Goal: Entertainment & Leisure: Browse casually

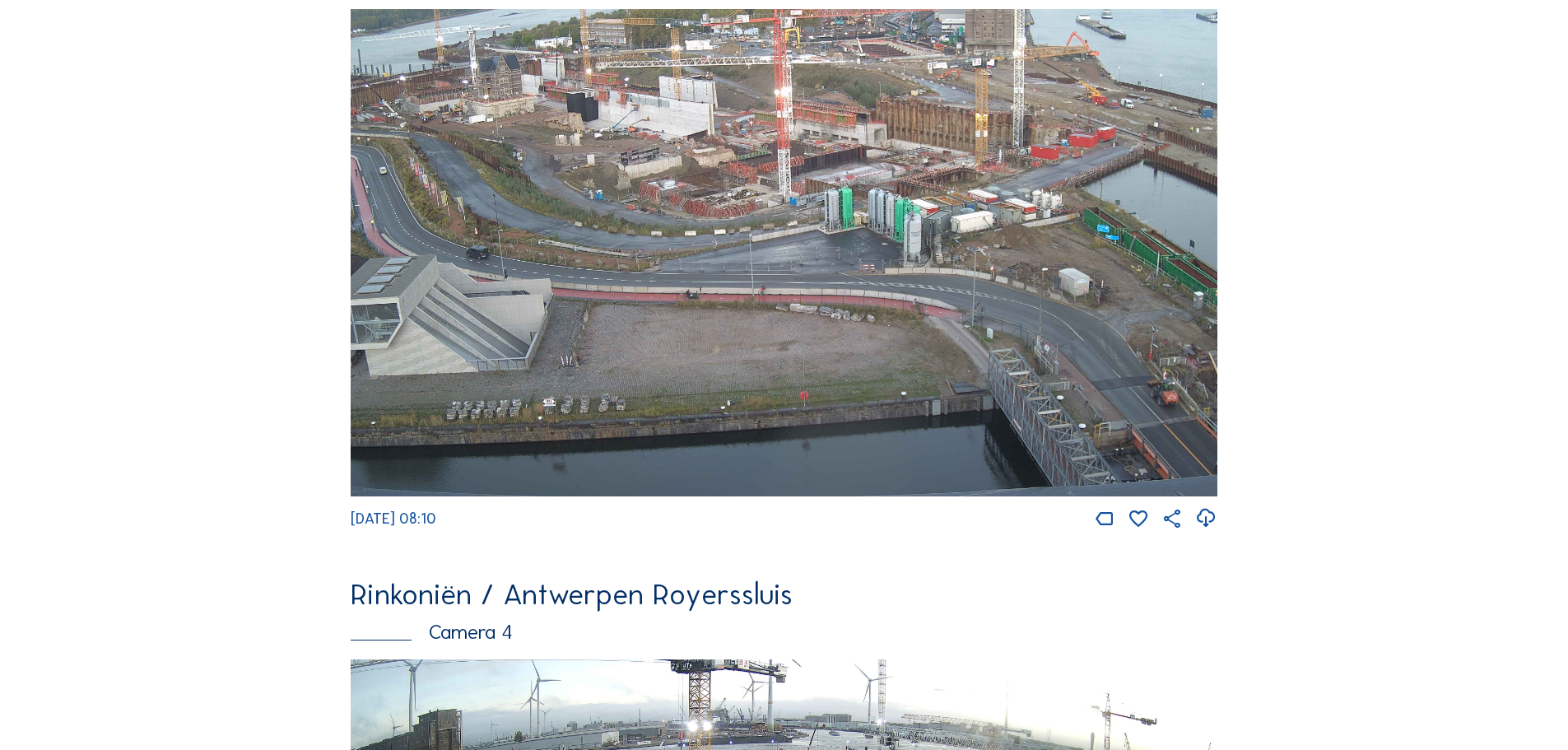
scroll to position [2881, 0]
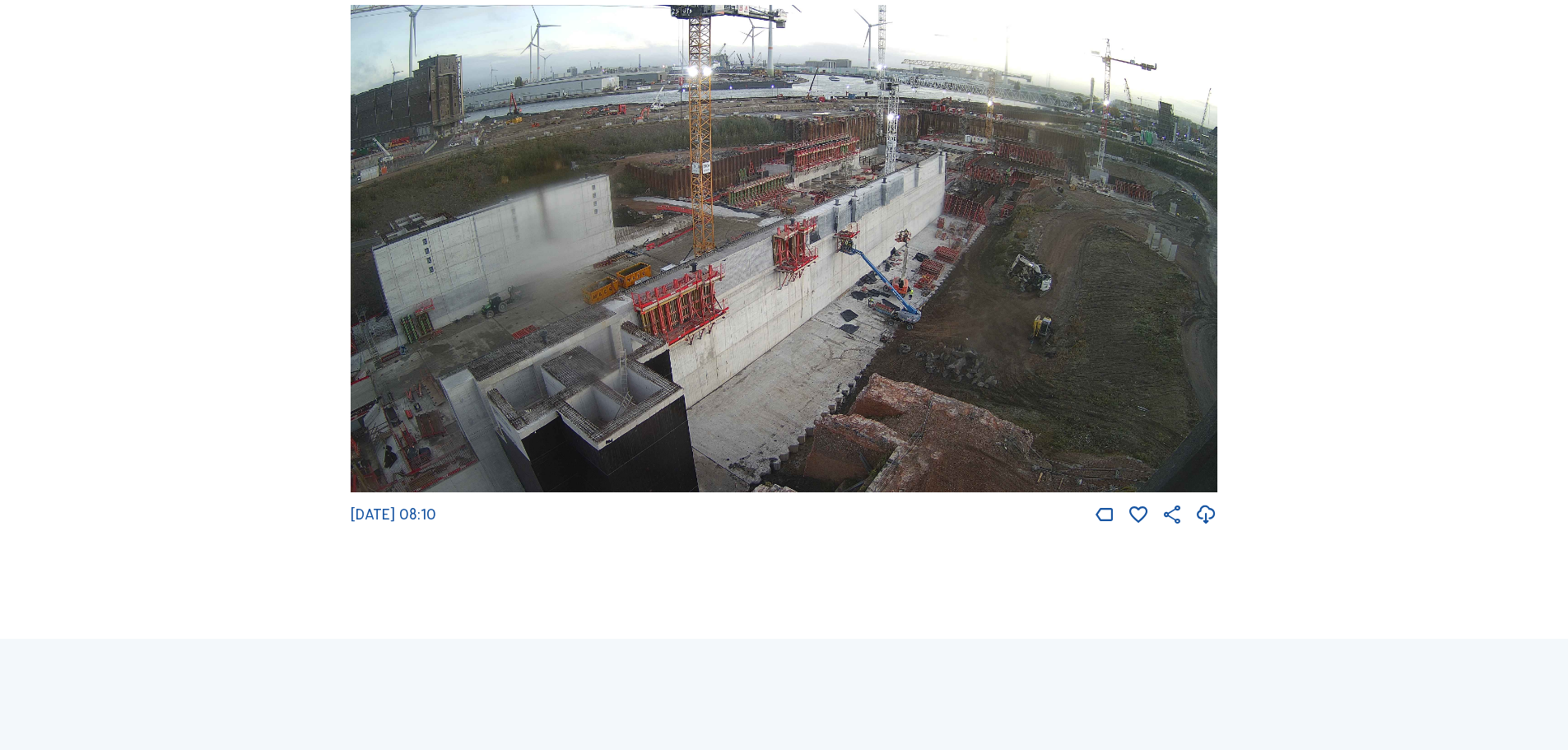
click at [1082, 190] on img at bounding box center [784, 249] width 867 height 488
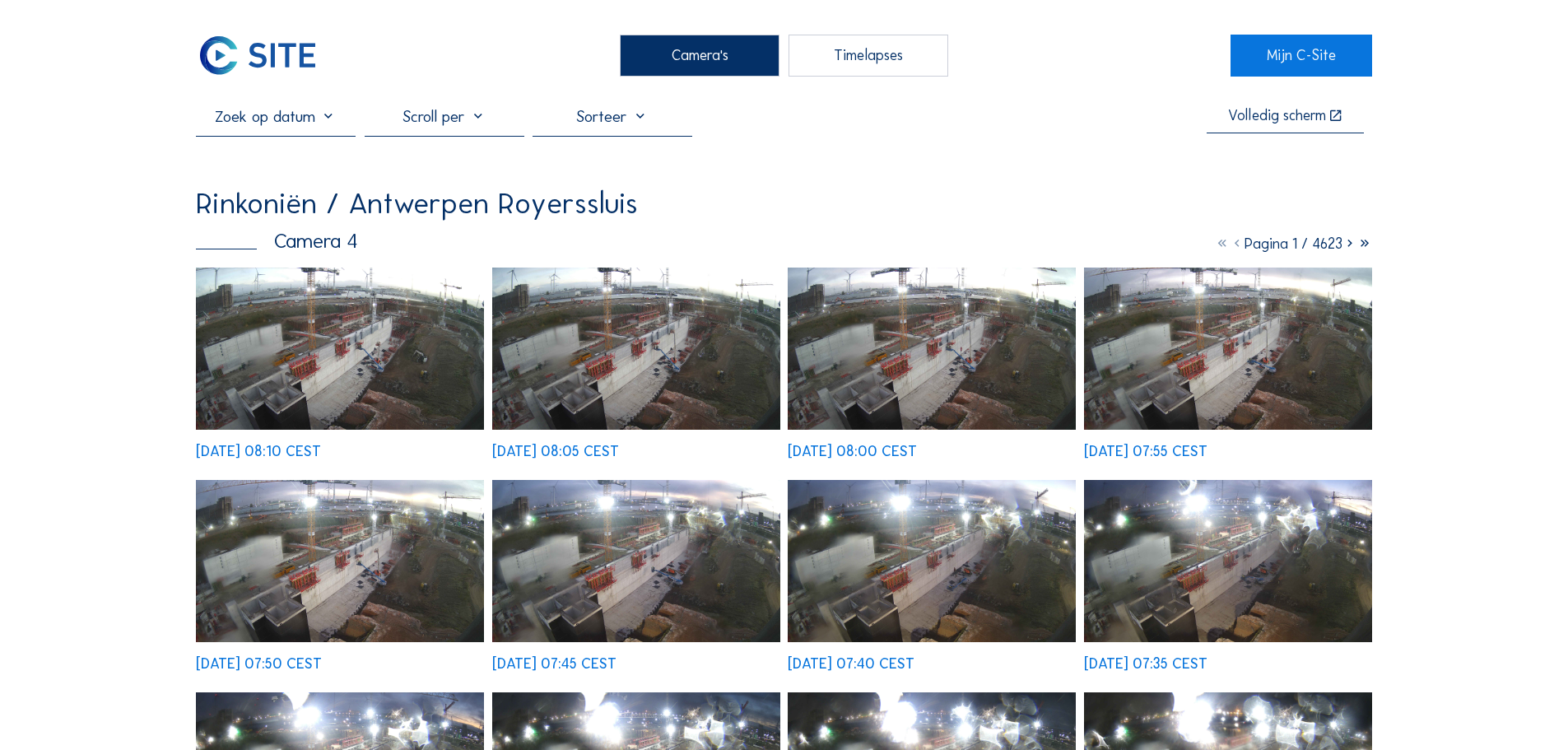
click at [363, 292] on img at bounding box center [339, 348] width 288 height 162
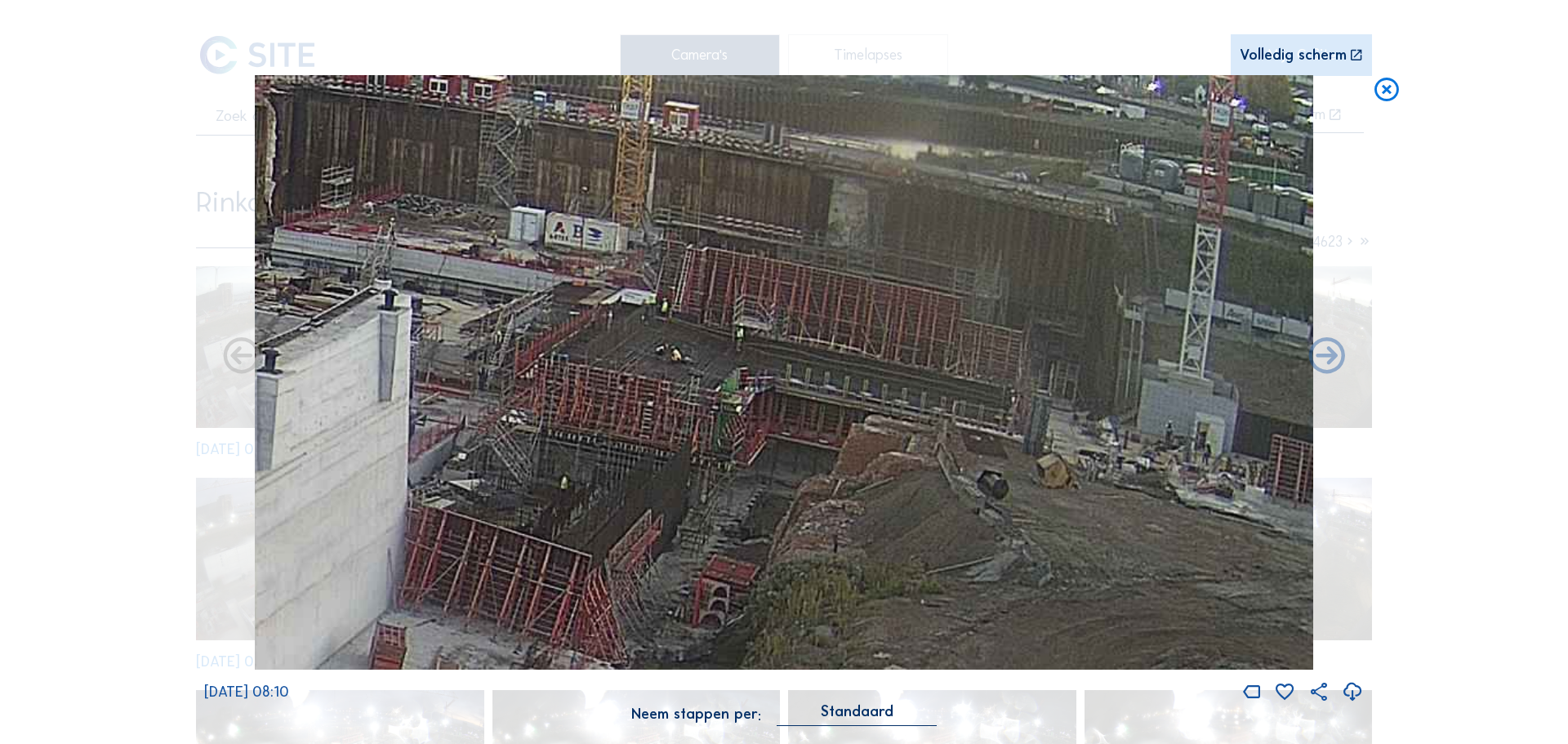
drag, startPoint x: 858, startPoint y: 305, endPoint x: 771, endPoint y: 401, distance: 129.6
click at [771, 401] on img at bounding box center [784, 372] width 1059 height 595
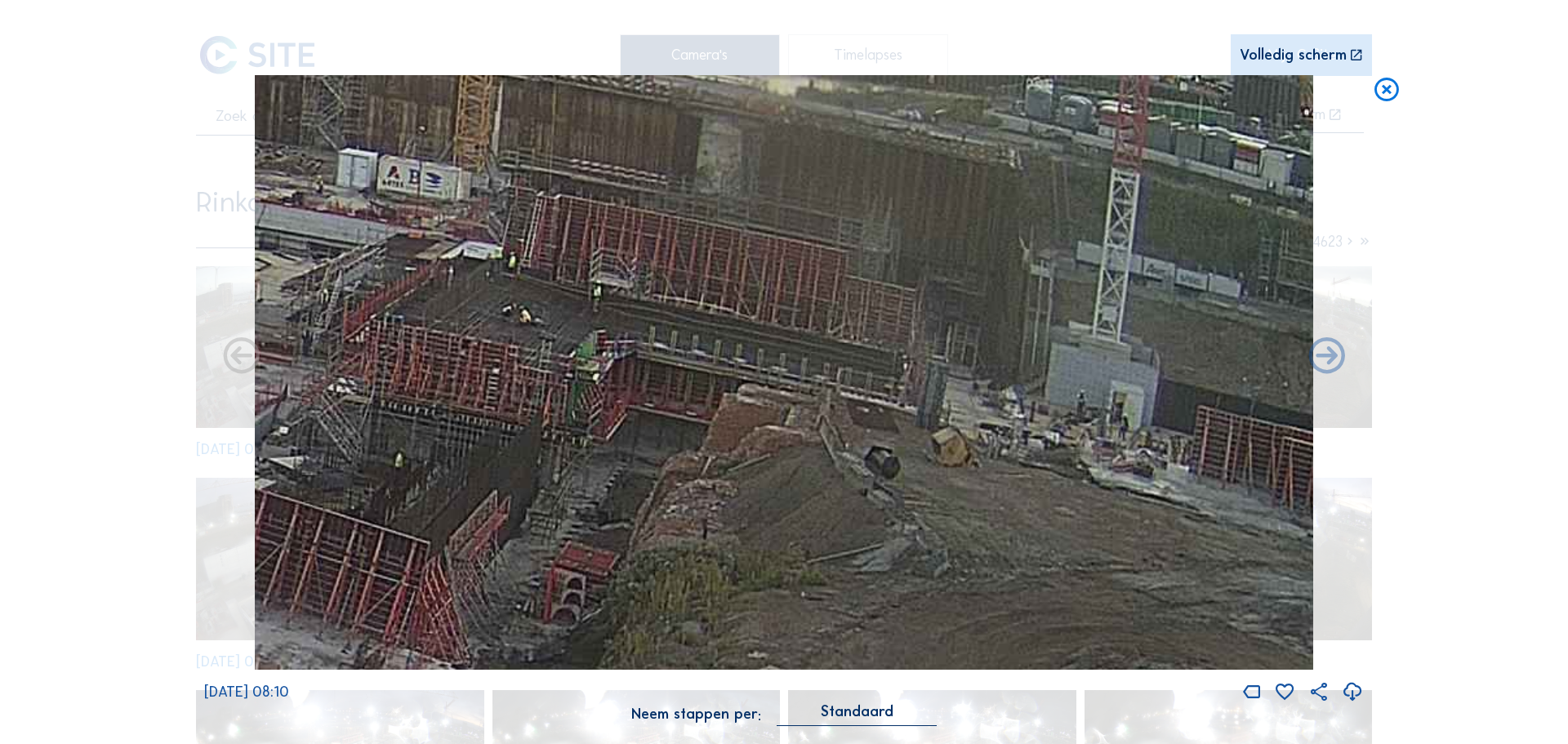
drag, startPoint x: 702, startPoint y: 403, endPoint x: 672, endPoint y: 393, distance: 31.6
click at [672, 393] on img at bounding box center [784, 372] width 1059 height 595
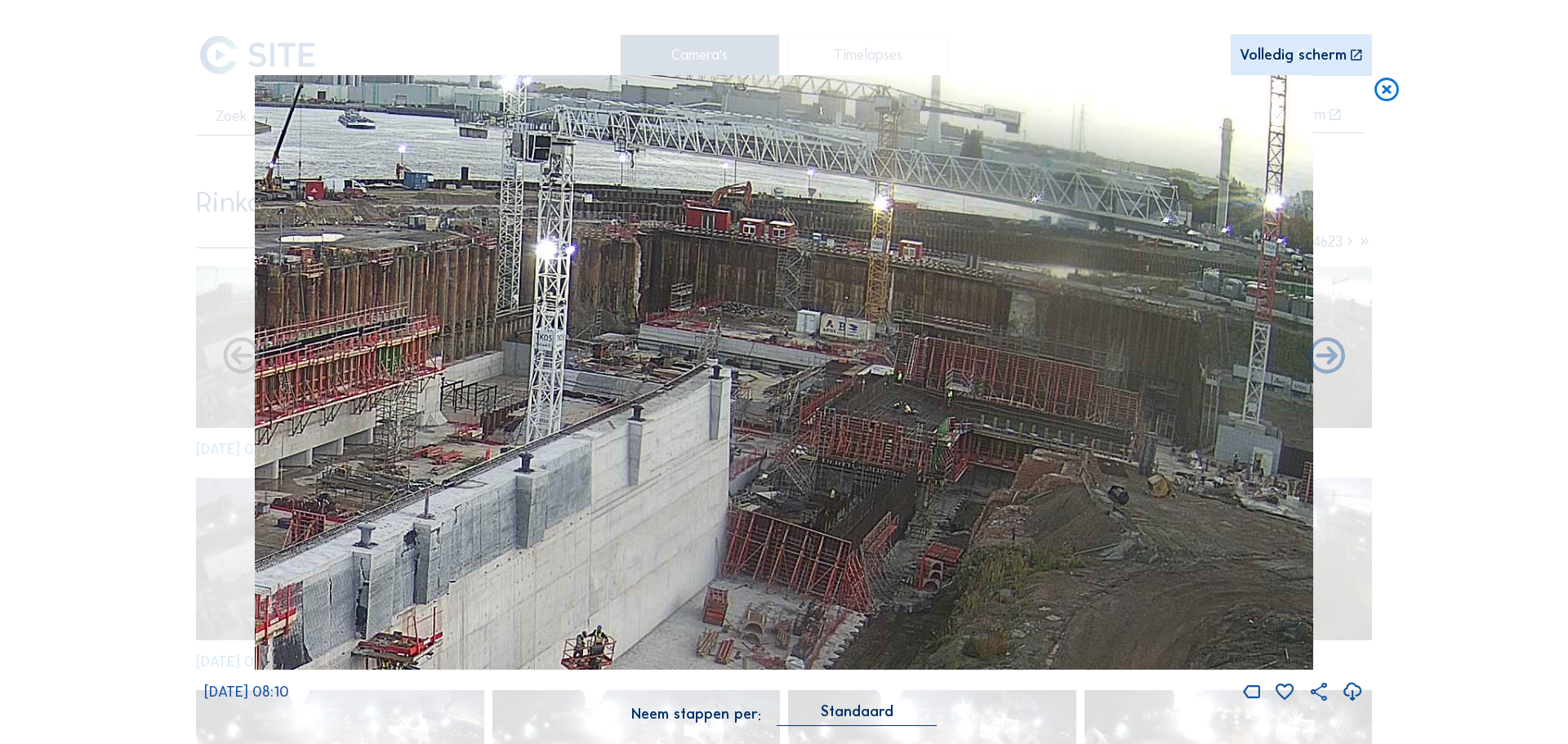
drag, startPoint x: 589, startPoint y: 244, endPoint x: 890, endPoint y: 342, distance: 316.6
click at [890, 342] on img at bounding box center [784, 372] width 1059 height 595
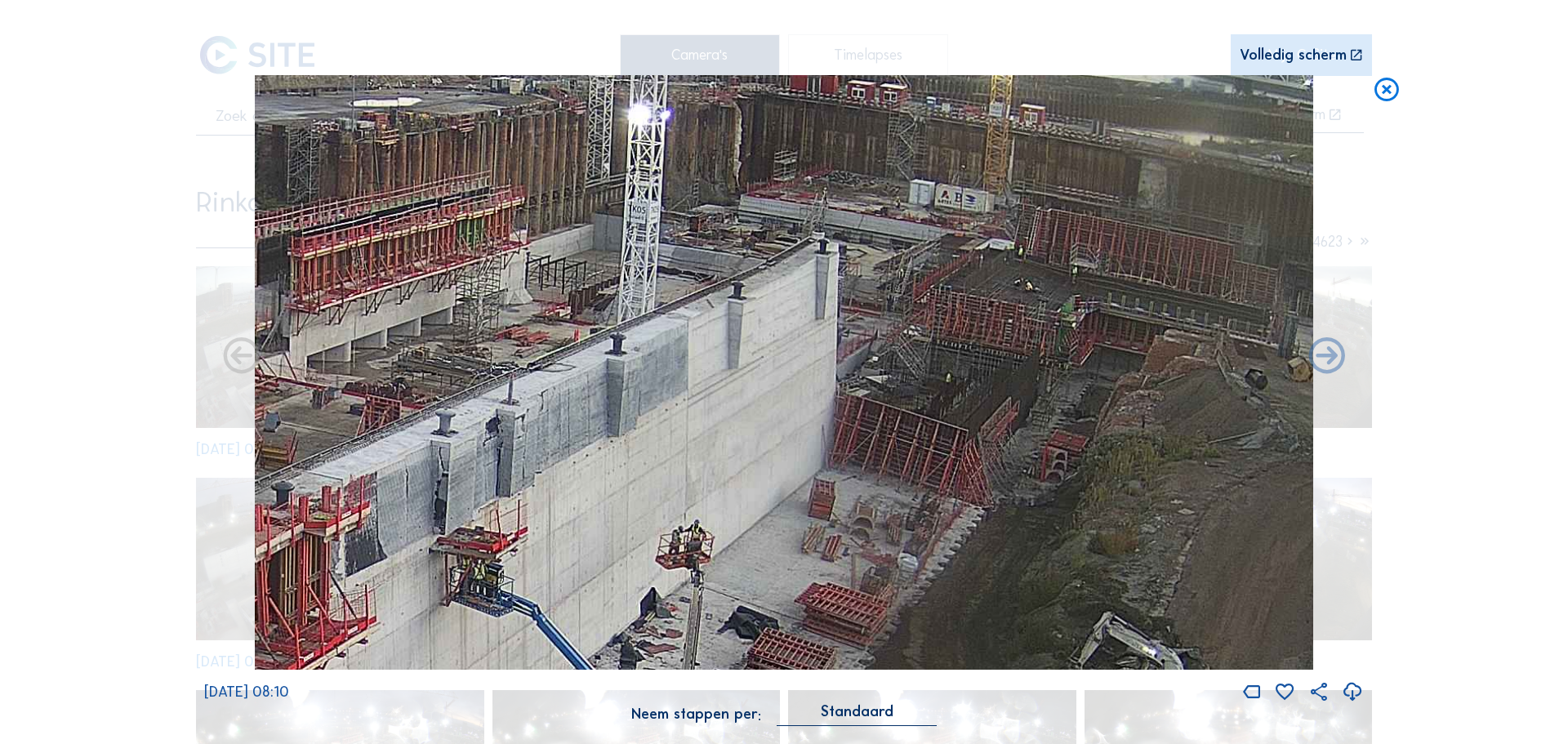
drag, startPoint x: 599, startPoint y: 512, endPoint x: 631, endPoint y: 473, distance: 50.4
click at [631, 473] on img at bounding box center [784, 372] width 1059 height 595
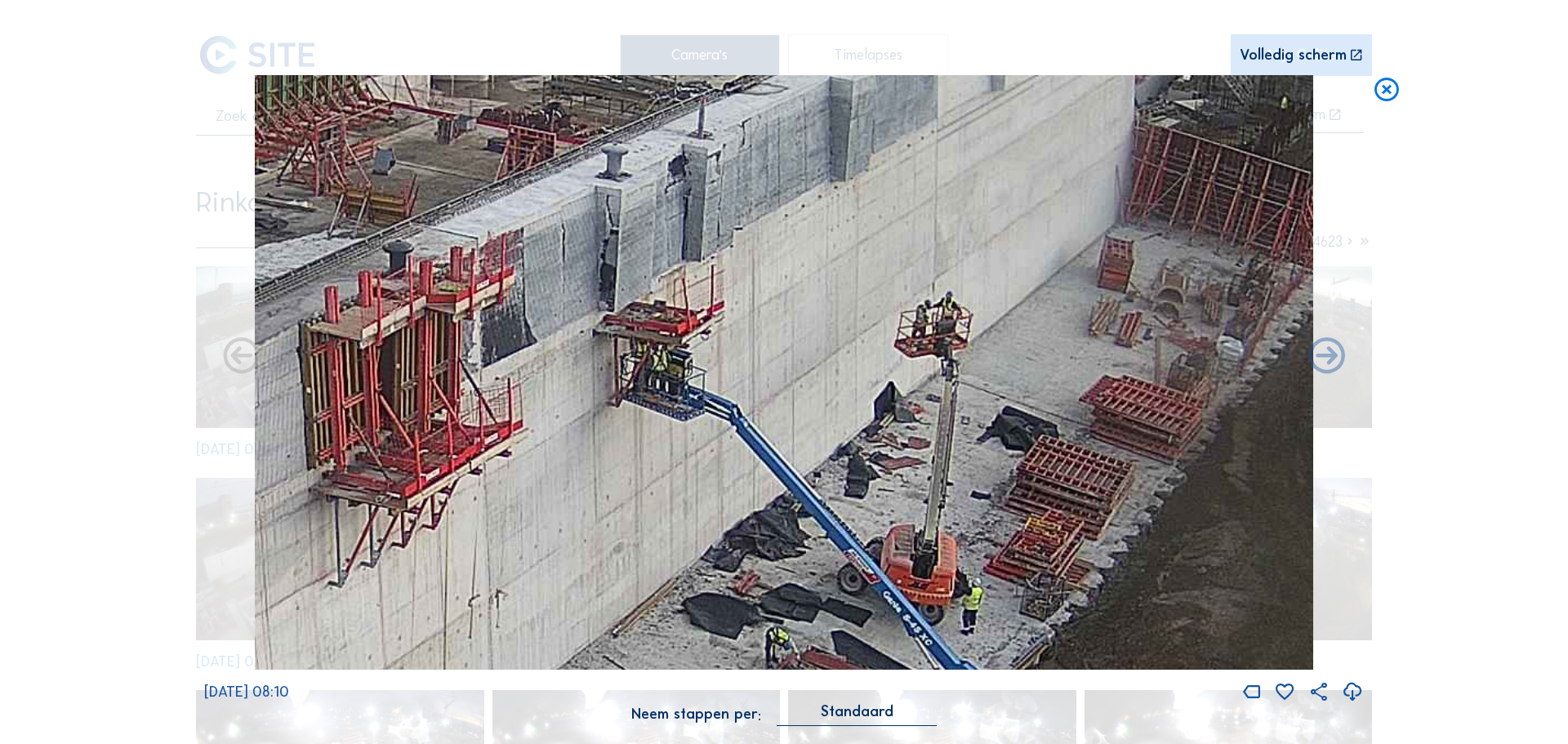
drag, startPoint x: 407, startPoint y: 528, endPoint x: 571, endPoint y: 315, distance: 268.8
click at [571, 315] on img at bounding box center [784, 372] width 1059 height 595
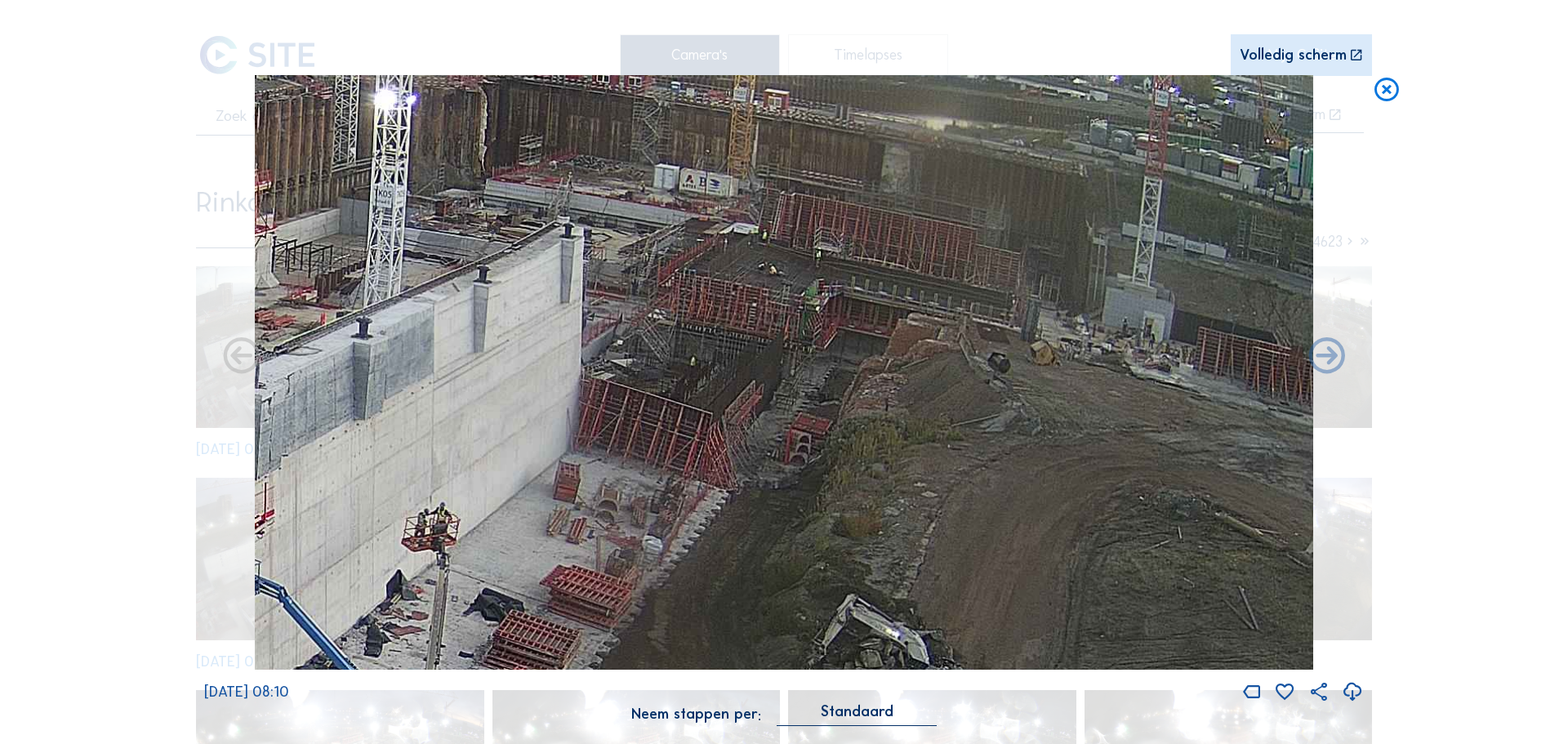
drag, startPoint x: 1037, startPoint y: 195, endPoint x: 882, endPoint y: 374, distance: 236.8
click at [882, 374] on img at bounding box center [784, 372] width 1059 height 595
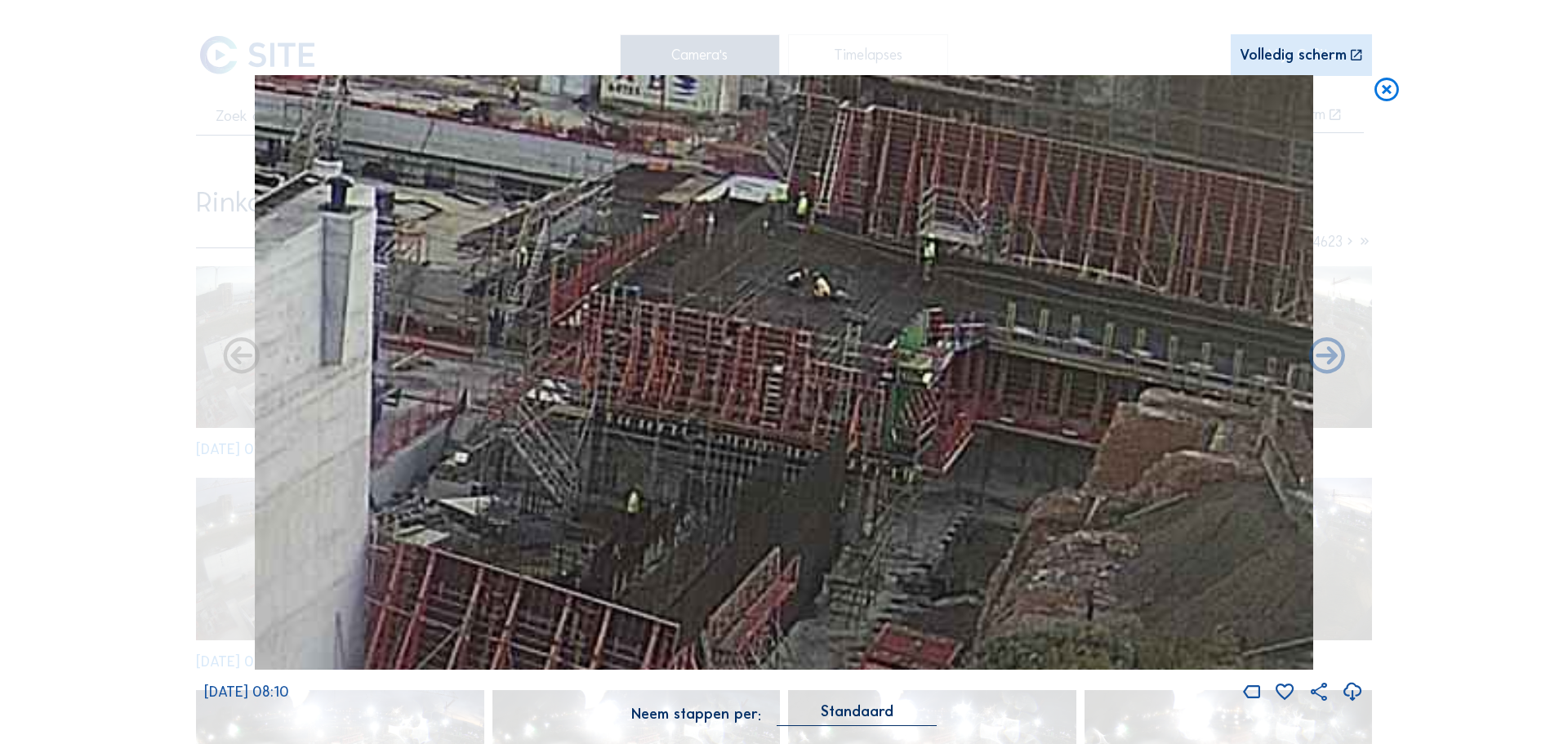
click at [1384, 90] on icon at bounding box center [1387, 90] width 30 height 30
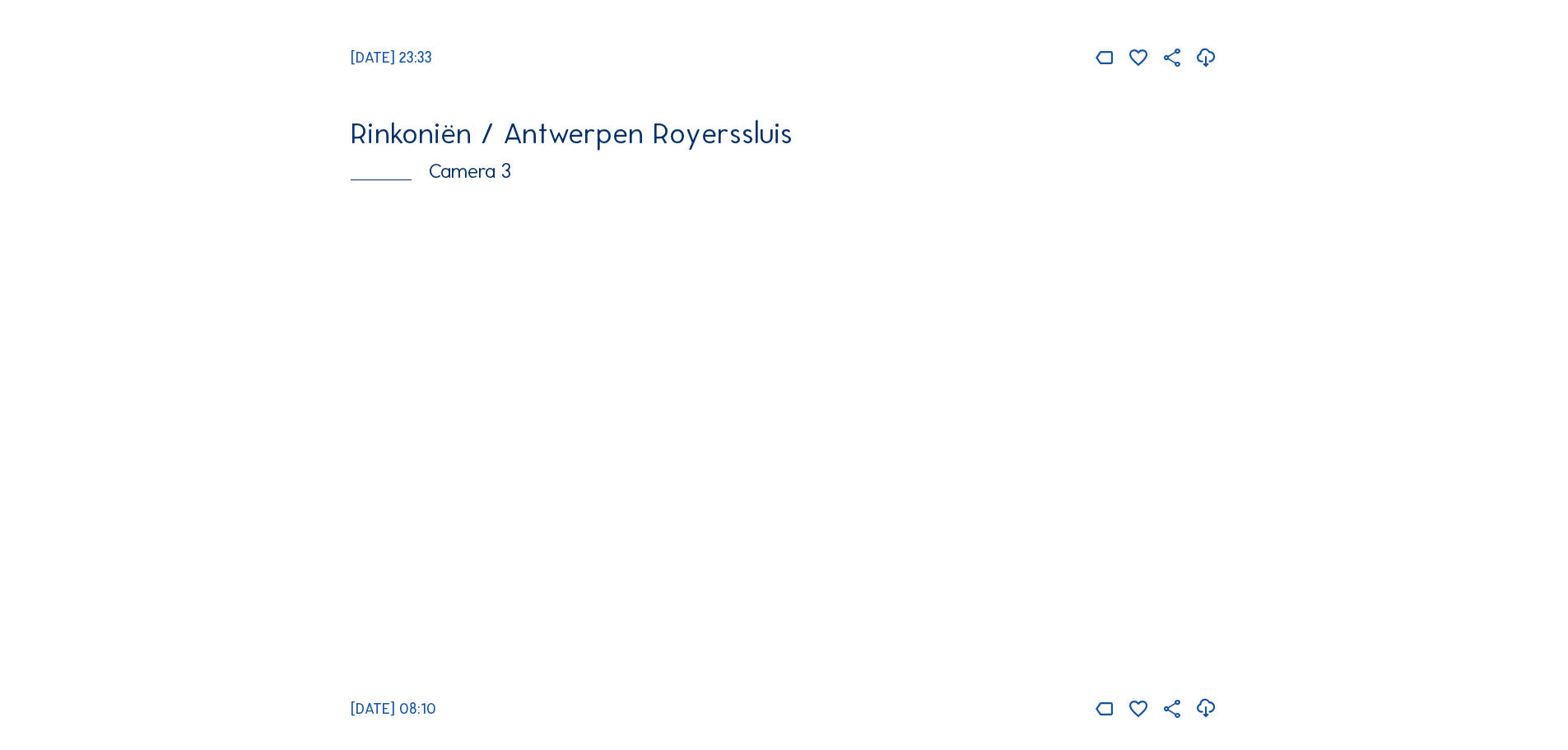
scroll to position [2042, 0]
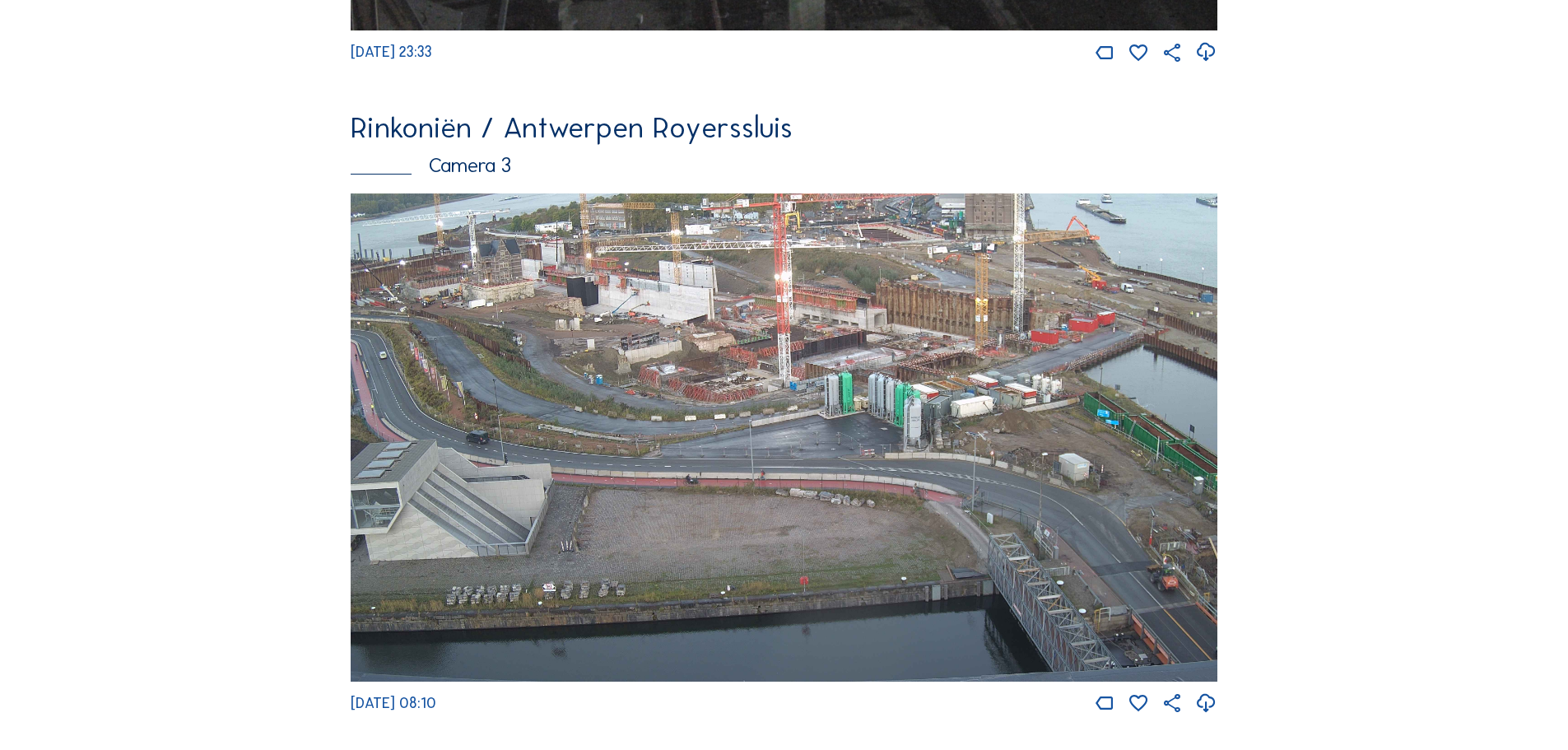
click at [751, 353] on img at bounding box center [784, 437] width 867 height 488
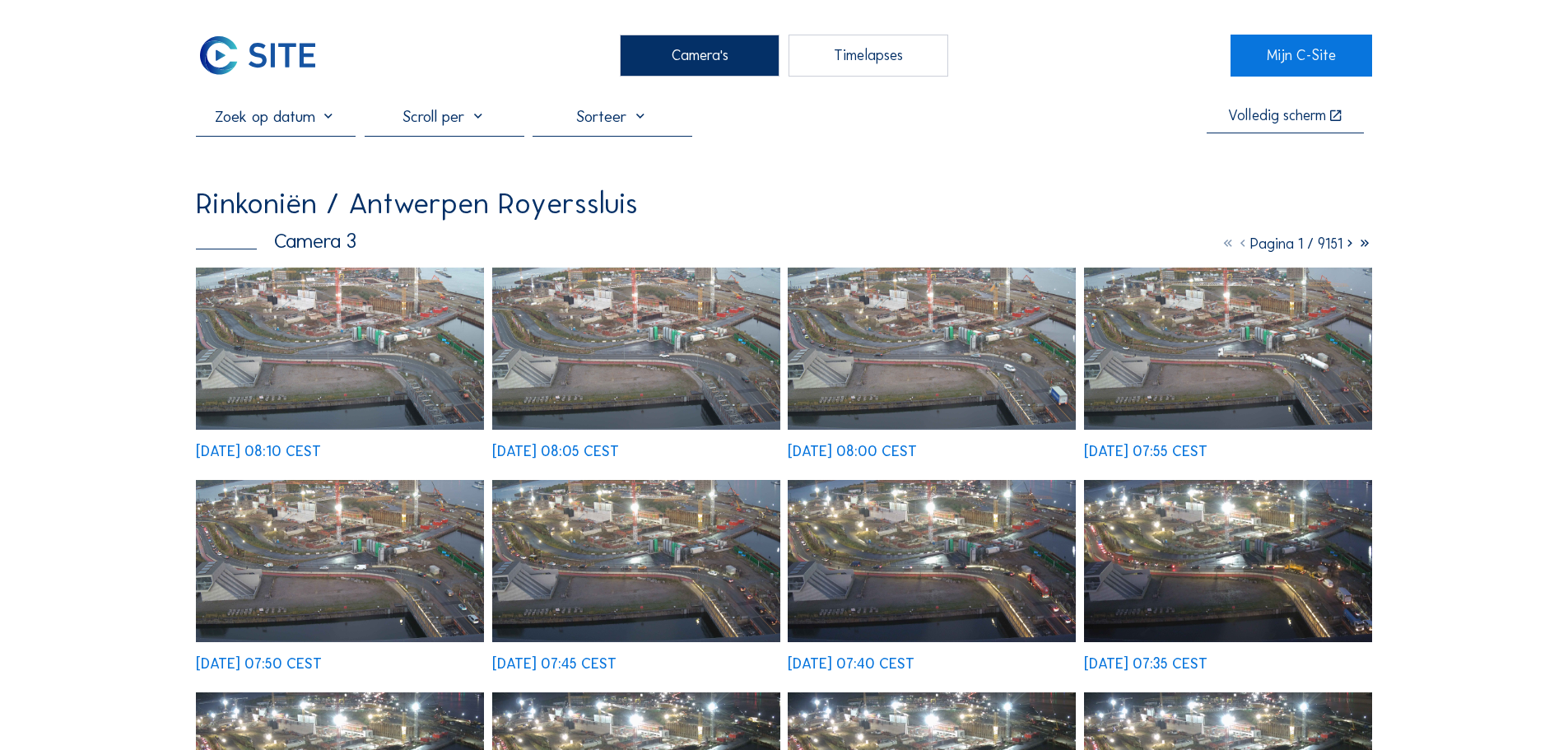
click at [387, 350] on img at bounding box center [339, 348] width 288 height 162
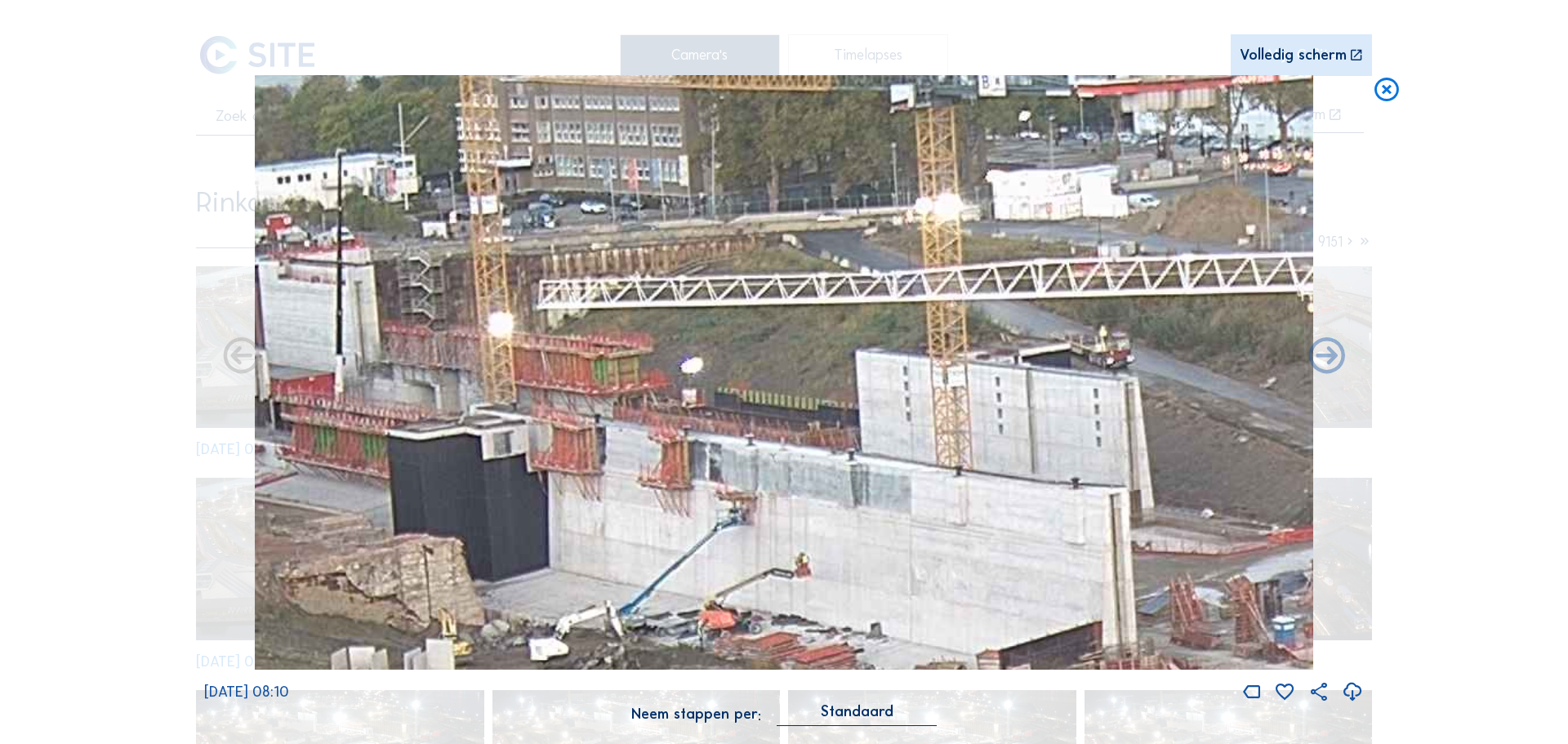
drag, startPoint x: 750, startPoint y: 309, endPoint x: 1570, endPoint y: 457, distance: 833.2
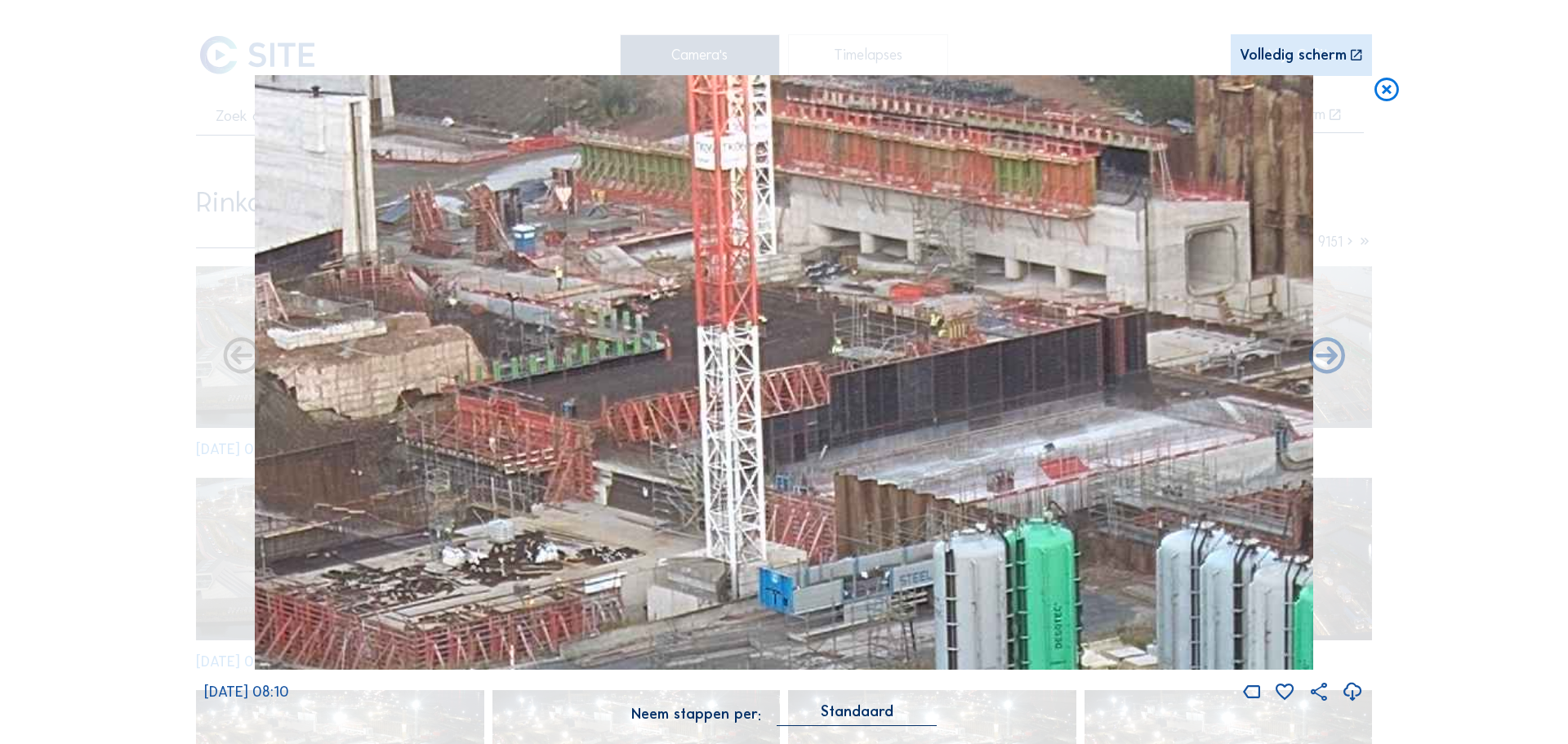
drag, startPoint x: 1107, startPoint y: 379, endPoint x: 401, endPoint y: 289, distance: 711.7
click at [363, 273] on img at bounding box center [784, 372] width 1059 height 595
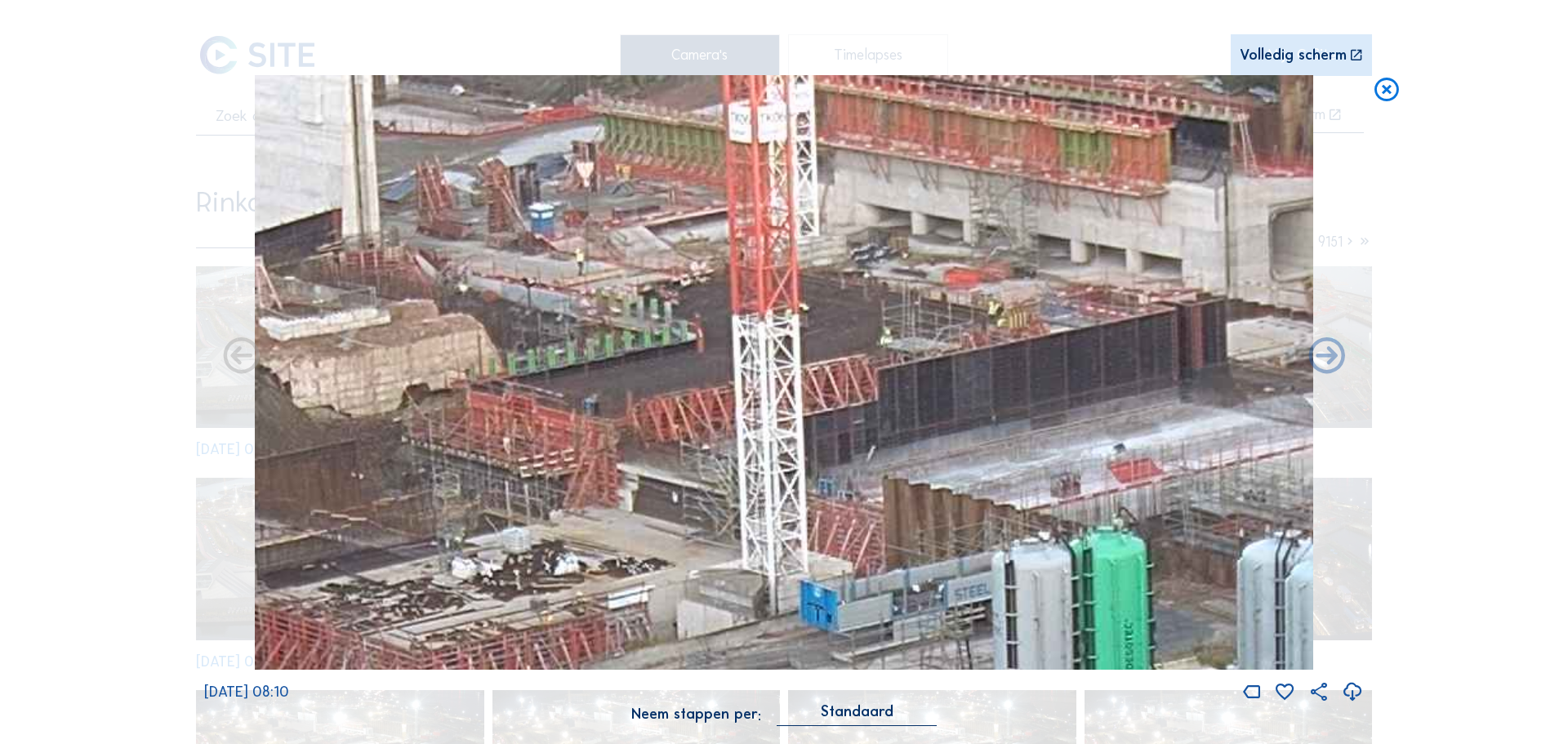
drag, startPoint x: 809, startPoint y: 332, endPoint x: 859, endPoint y: 319, distance: 51.7
click at [859, 319] on img at bounding box center [784, 372] width 1059 height 595
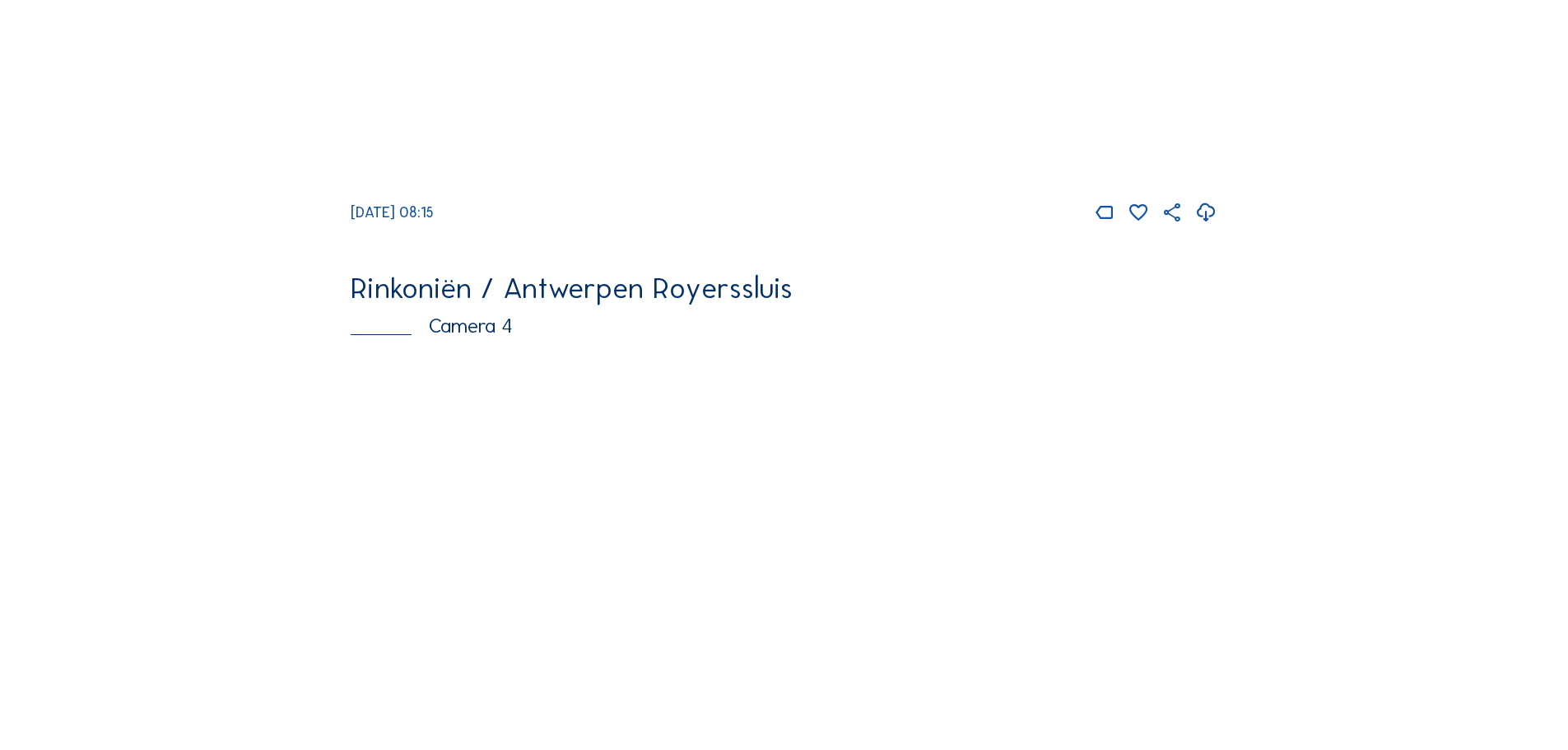
scroll to position [2223, 0]
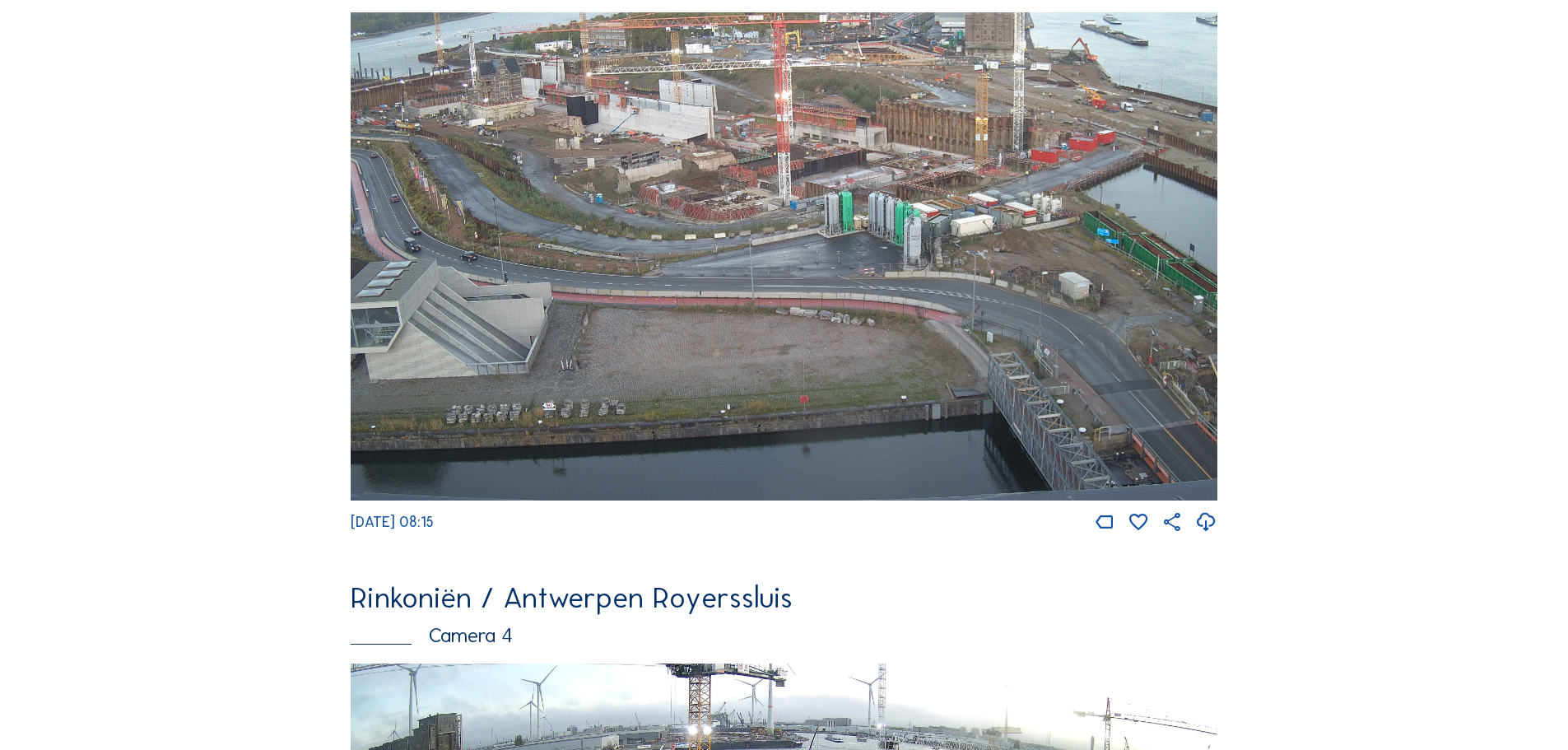
click at [809, 243] on img at bounding box center [784, 256] width 867 height 488
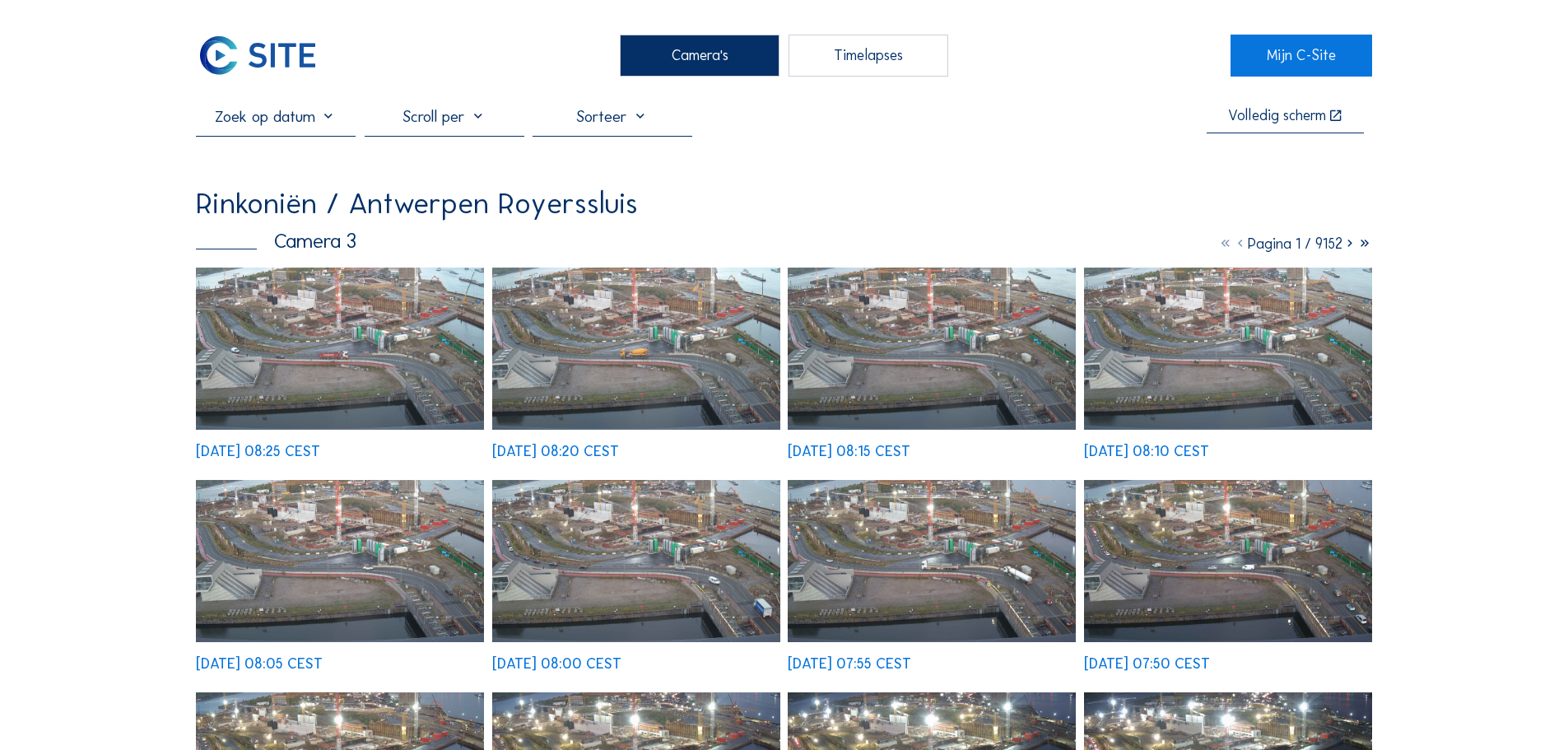
click at [308, 324] on img at bounding box center [339, 348] width 288 height 162
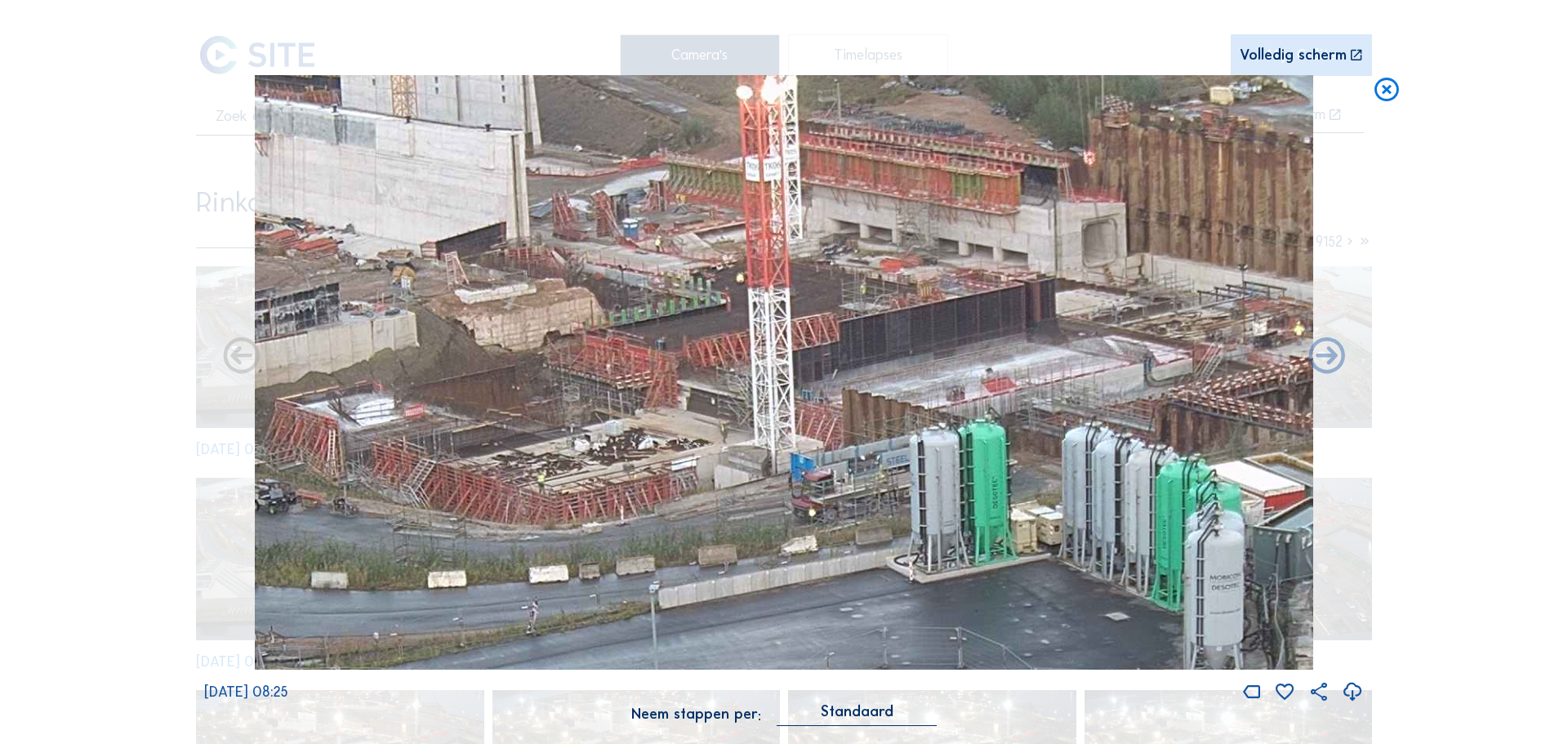
drag, startPoint x: 803, startPoint y: 255, endPoint x: 874, endPoint y: 308, distance: 88.6
click at [874, 308] on img at bounding box center [784, 372] width 1059 height 595
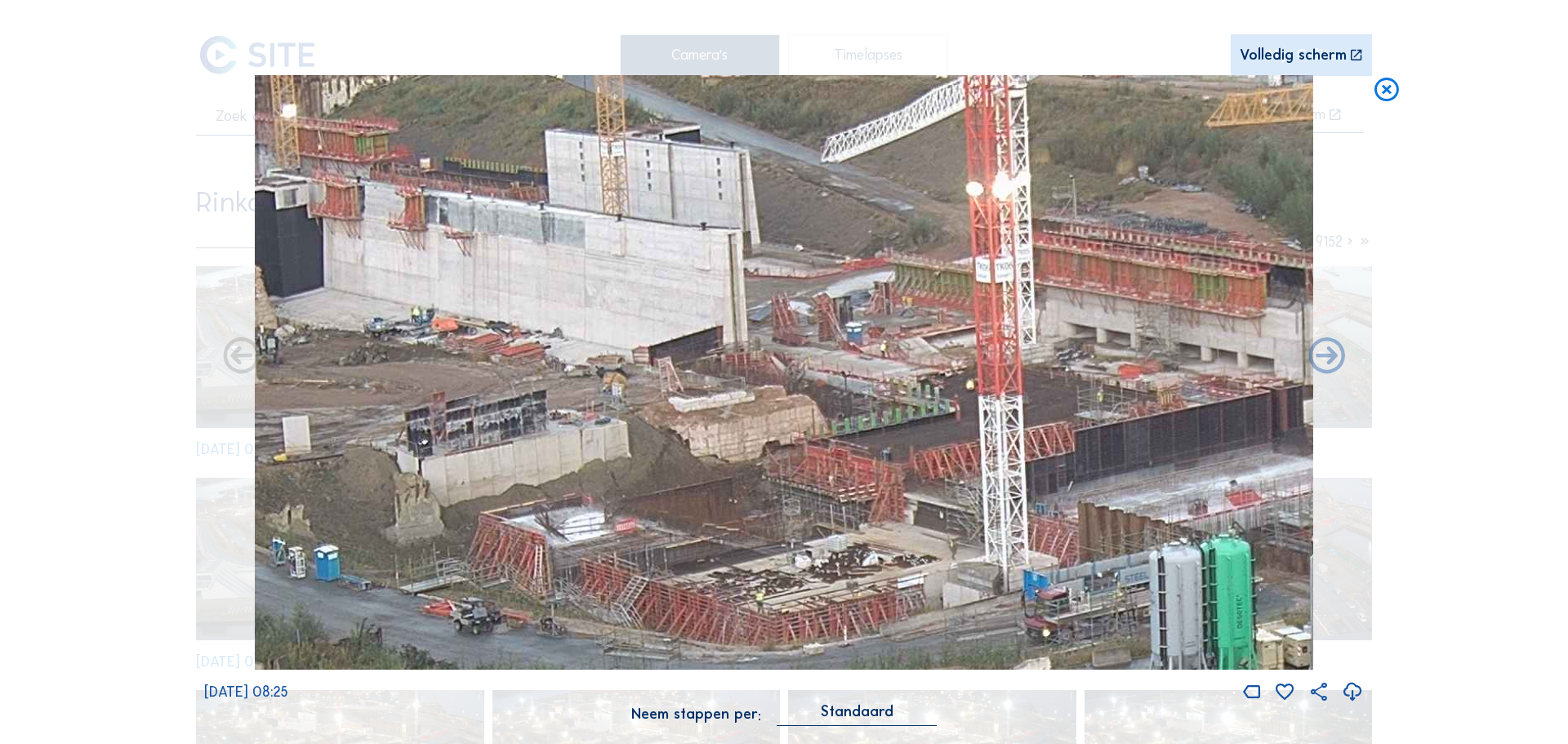
drag, startPoint x: 634, startPoint y: 342, endPoint x: 872, endPoint y: 409, distance: 247.3
click at [872, 409] on img at bounding box center [784, 372] width 1059 height 595
